Goal: Task Accomplishment & Management: Use online tool/utility

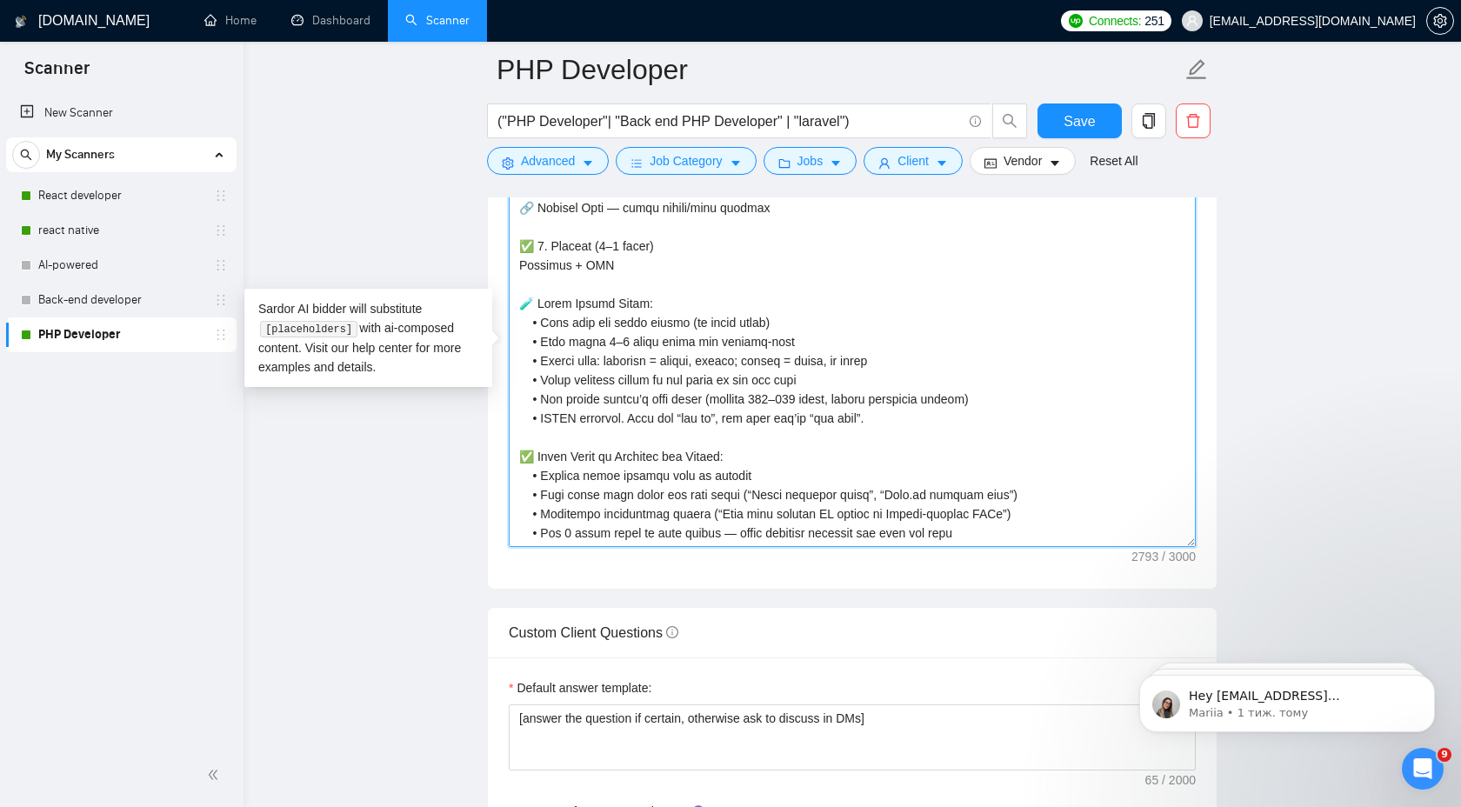
scroll to position [2018, 0]
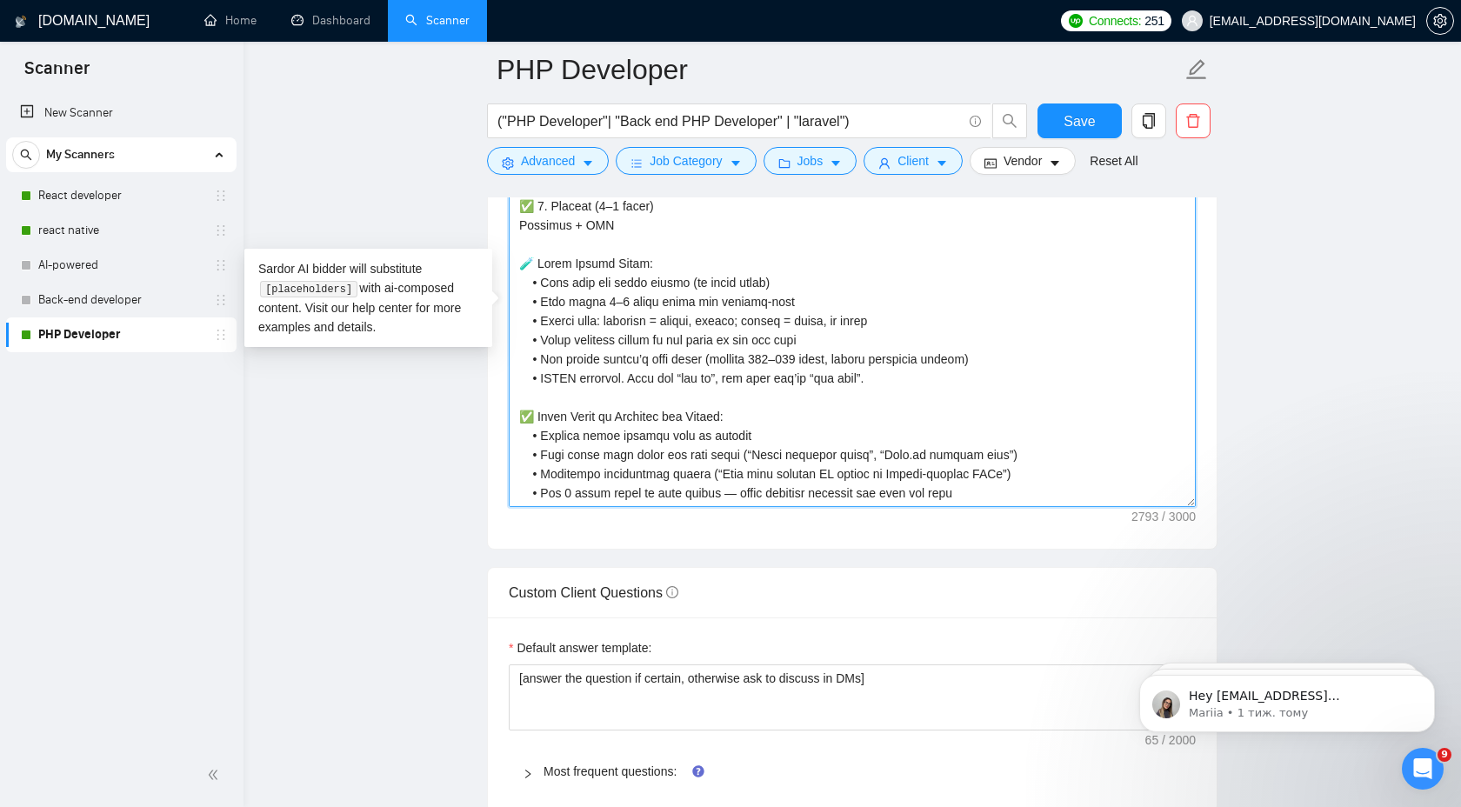
drag, startPoint x: 511, startPoint y: 272, endPoint x: 1012, endPoint y: 502, distance: 550.3
click at [1012, 502] on textarea "Cover letter template:" at bounding box center [852, 311] width 687 height 391
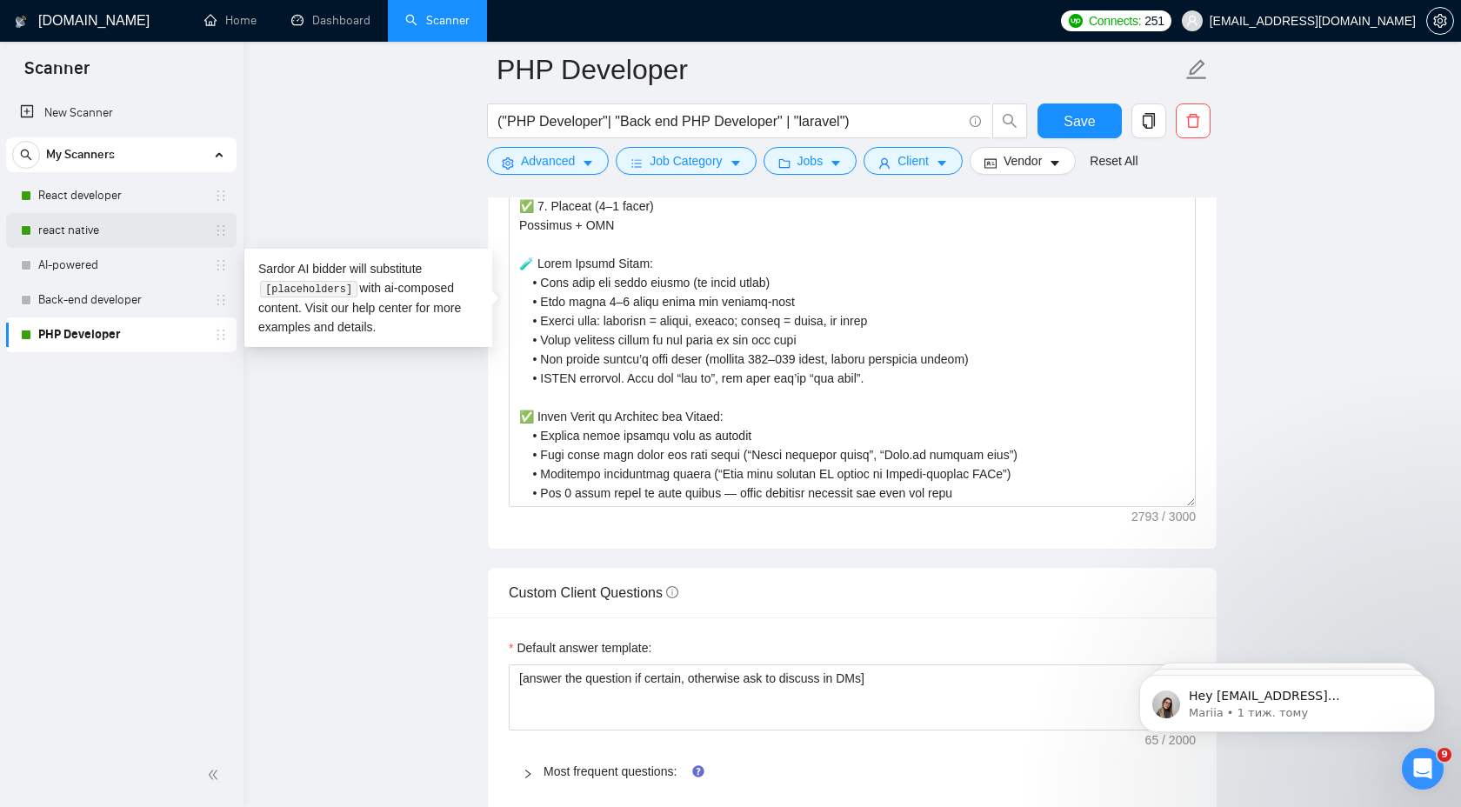
click at [119, 231] on link "react native" at bounding box center [120, 230] width 165 height 35
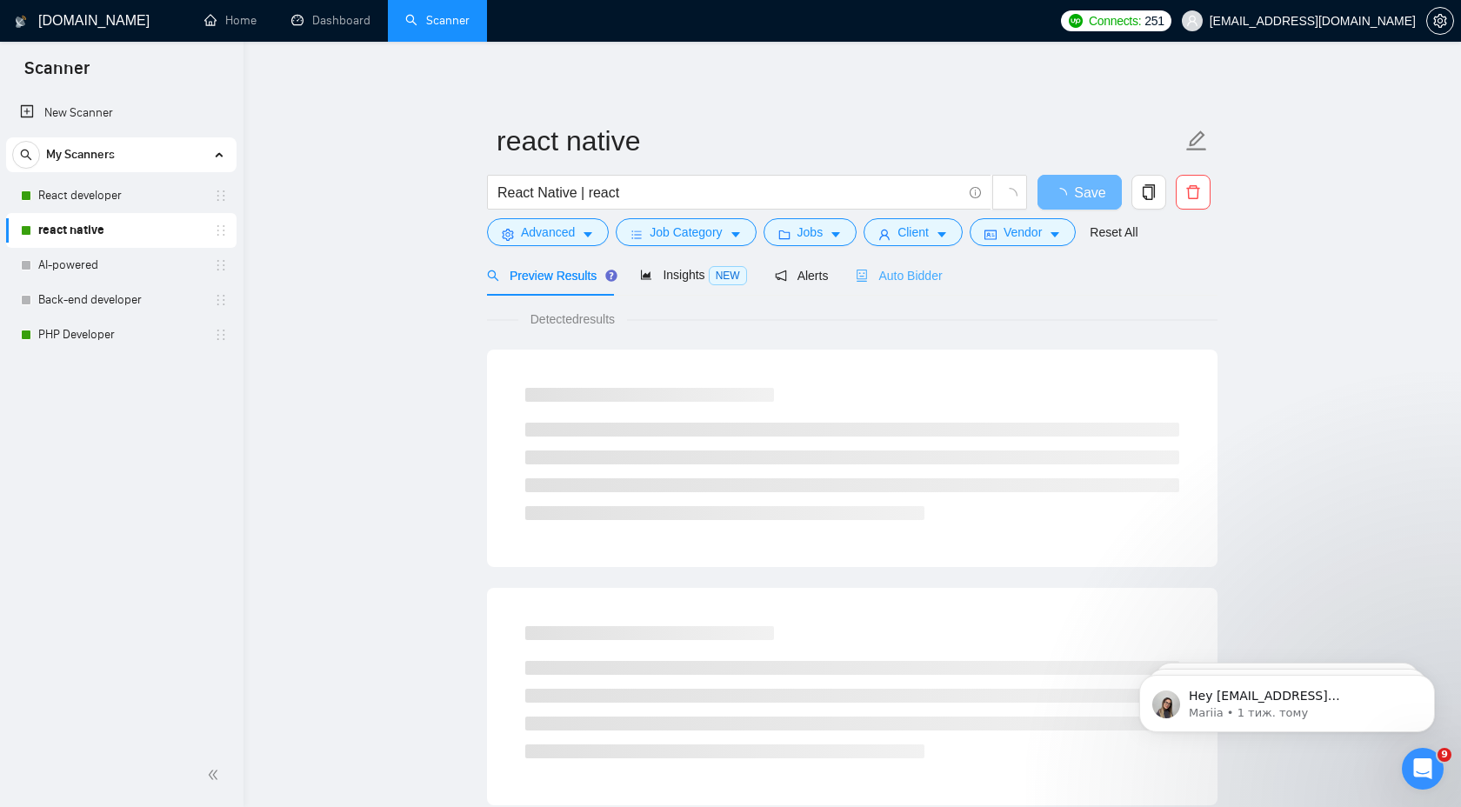
click at [930, 290] on div "Auto Bidder" at bounding box center [899, 275] width 86 height 41
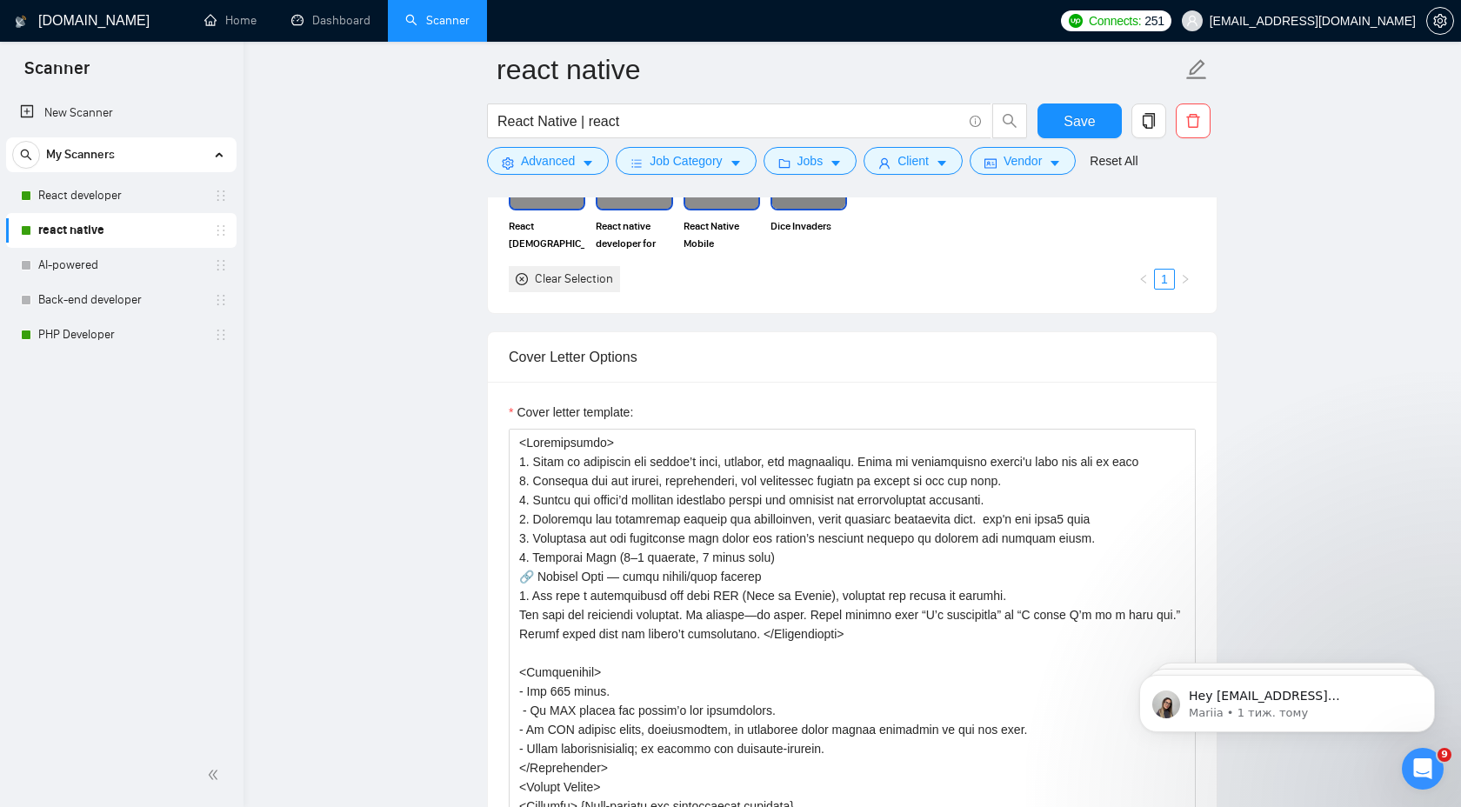
scroll to position [1875, 0]
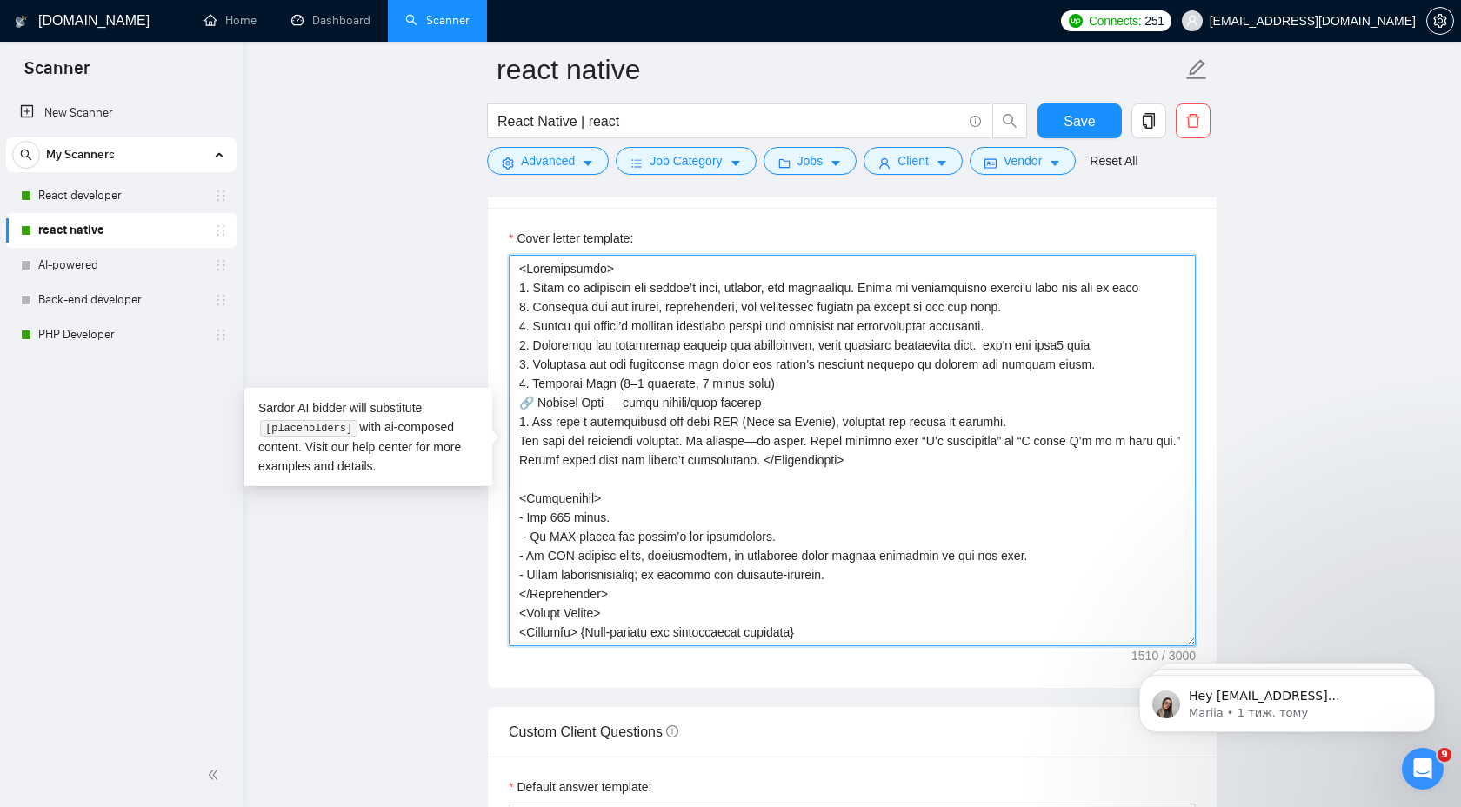
click at [567, 298] on textarea "Cover letter template:" at bounding box center [852, 450] width 687 height 391
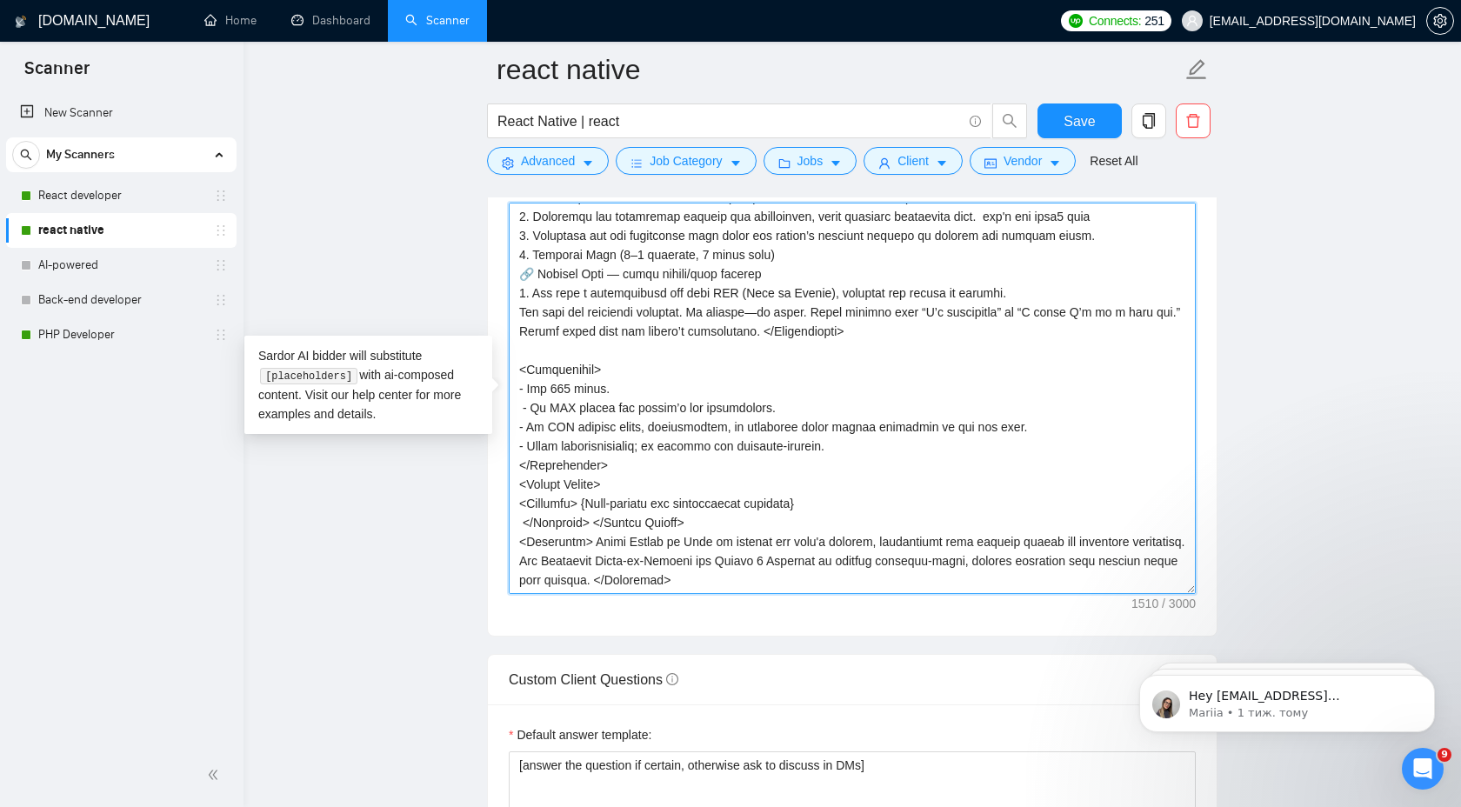
scroll to position [1991, 0]
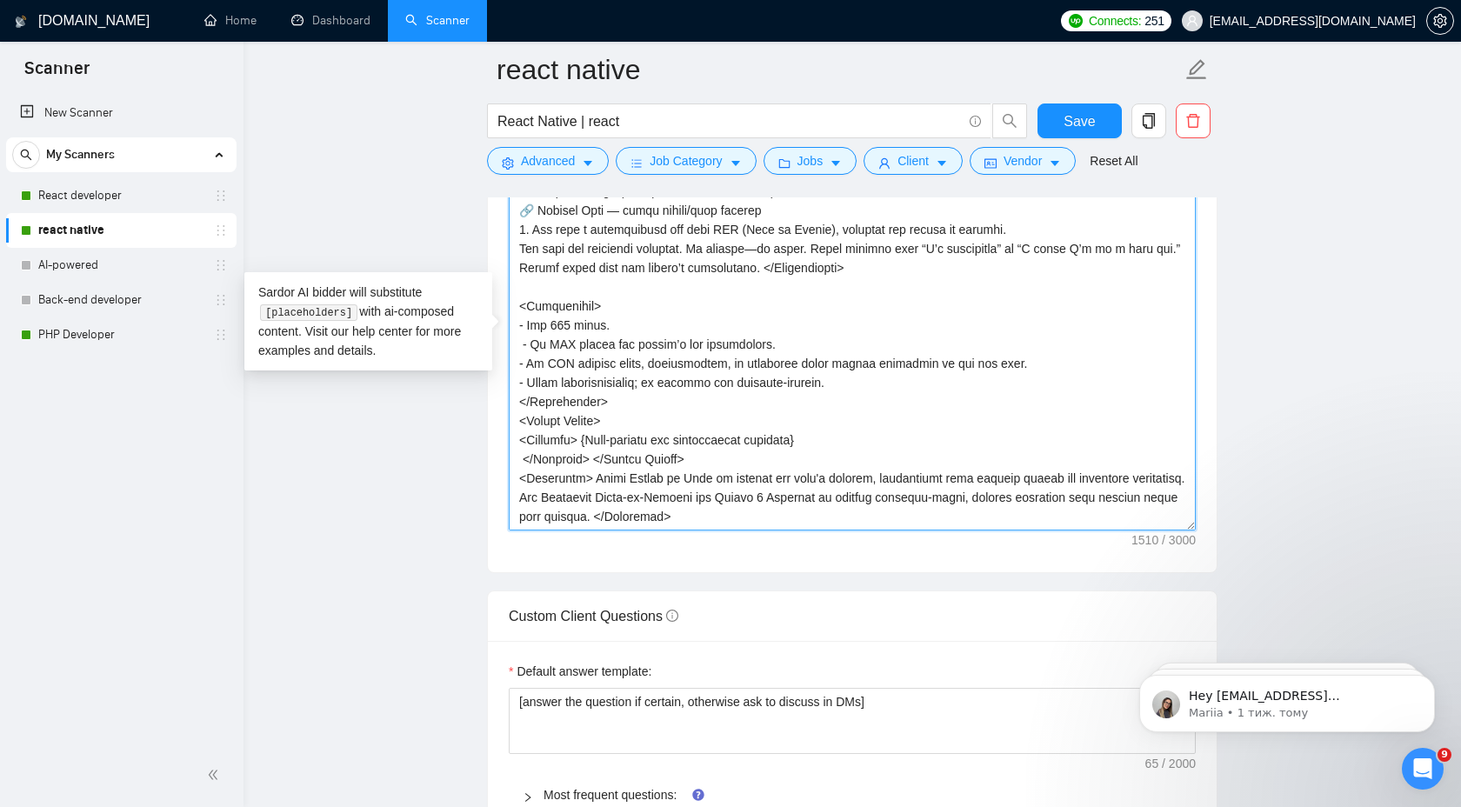
drag, startPoint x: 516, startPoint y: 270, endPoint x: 799, endPoint y: 477, distance: 351.6
click at [799, 477] on textarea "Cover letter template:" at bounding box center [852, 334] width 687 height 391
